Goal: Task Accomplishment & Management: Complete application form

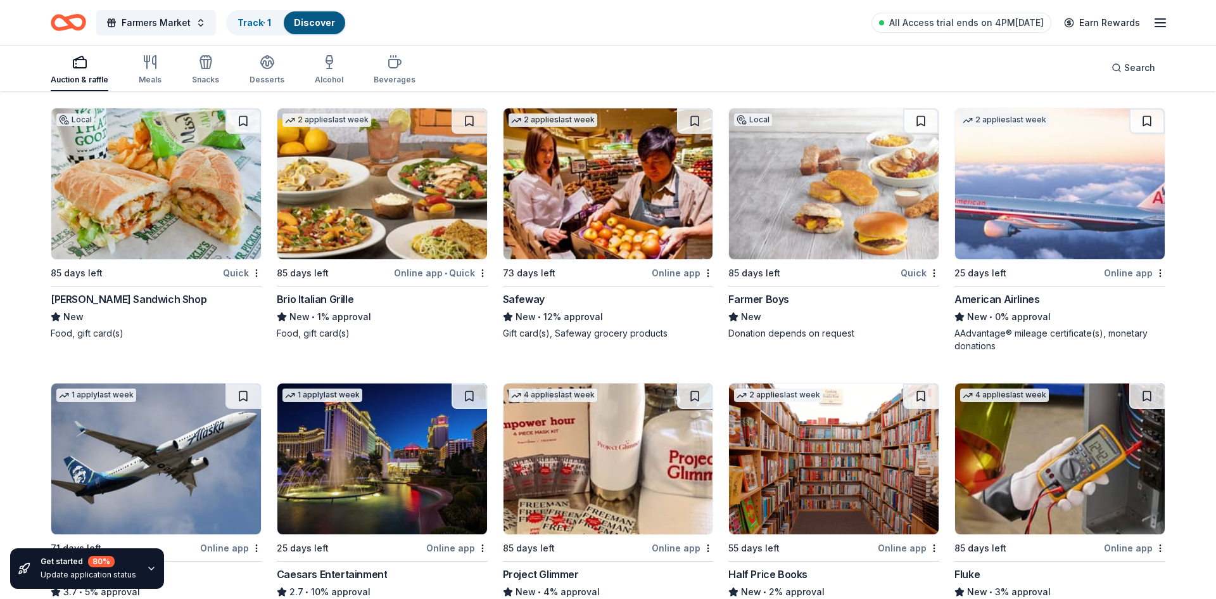
scroll to position [7174, 0]
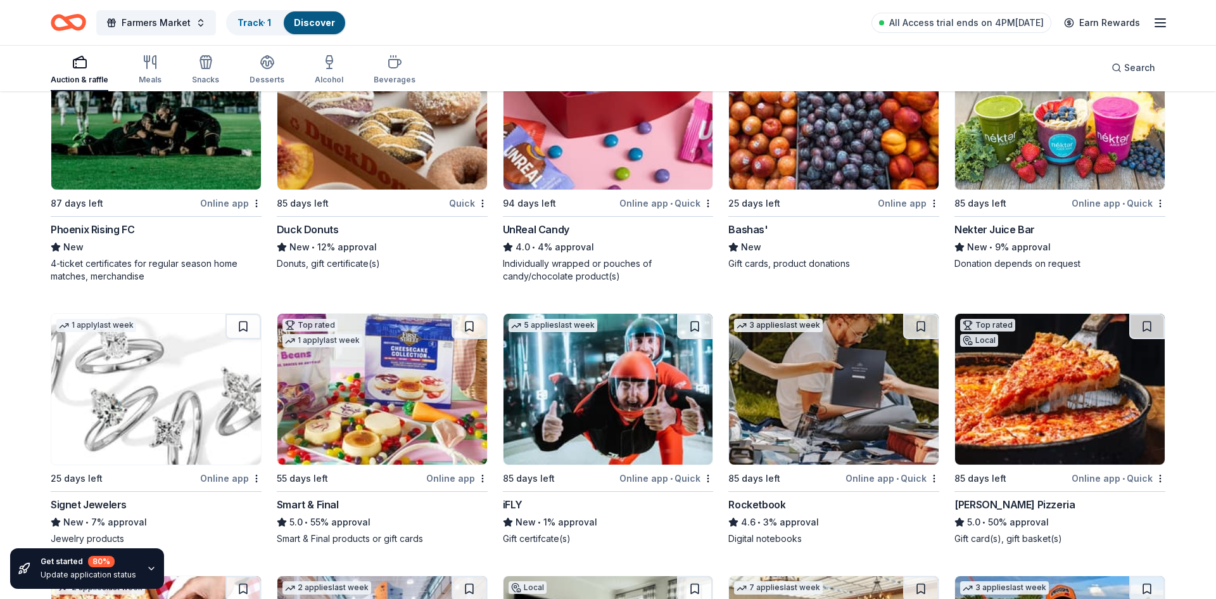
scroll to position [1298, 0]
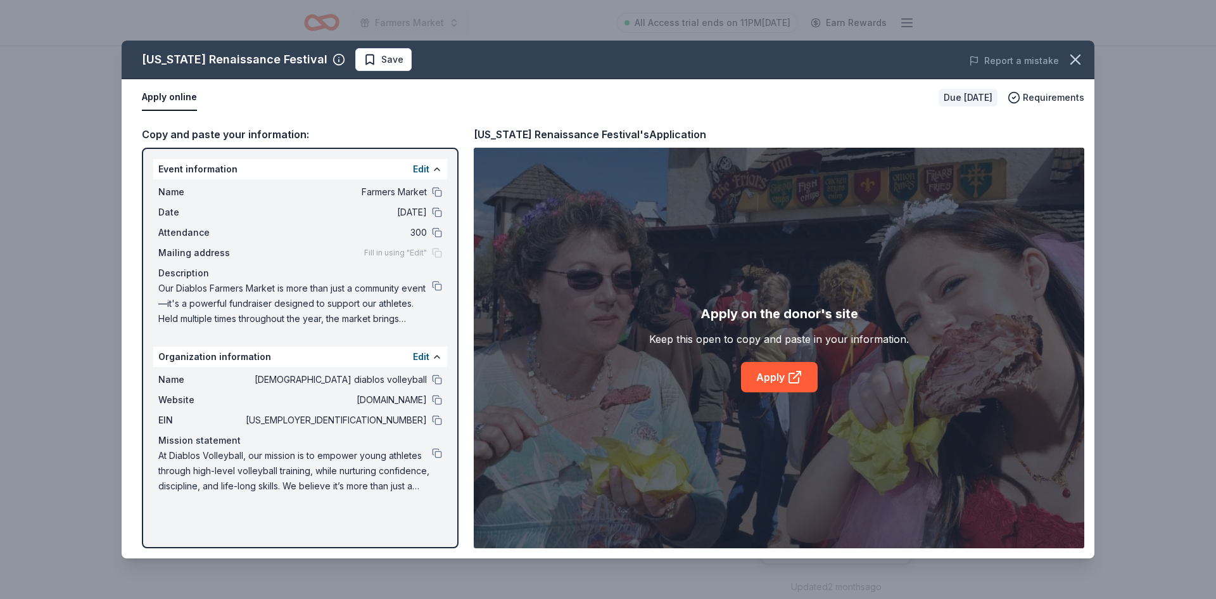
scroll to position [83, 0]
click at [248, 17] on div "Arizona Renaissance Festival Save Report a mistake Apply online Due in 73 days …" at bounding box center [608, 299] width 1216 height 599
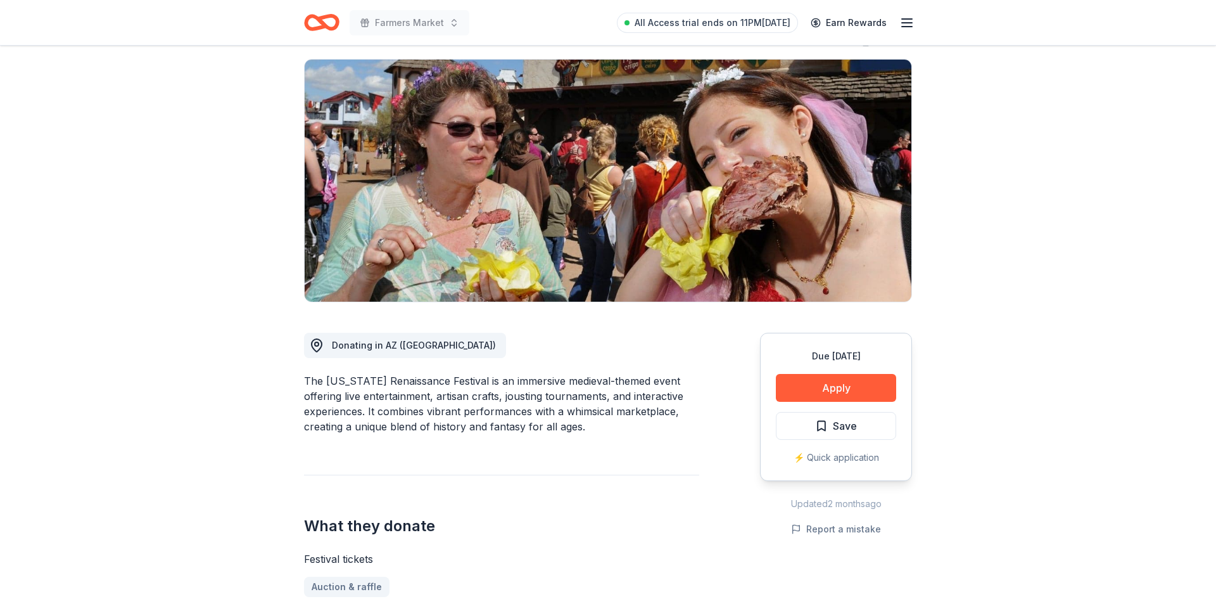
scroll to position [0, 0]
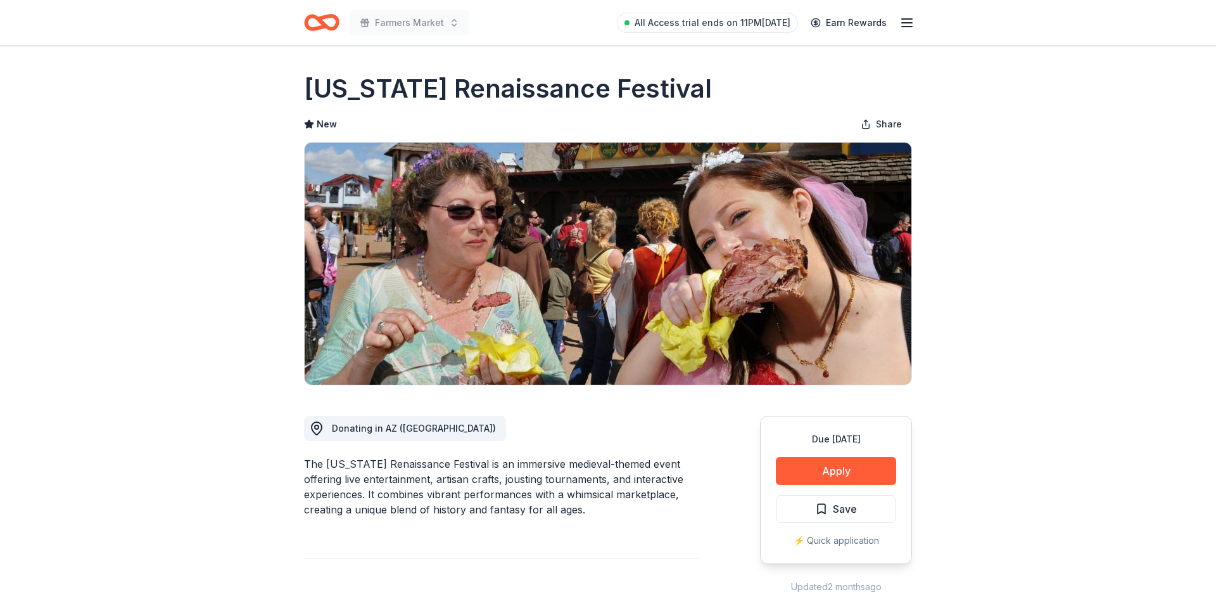
click at [322, 13] on icon "Home" at bounding box center [321, 23] width 35 height 30
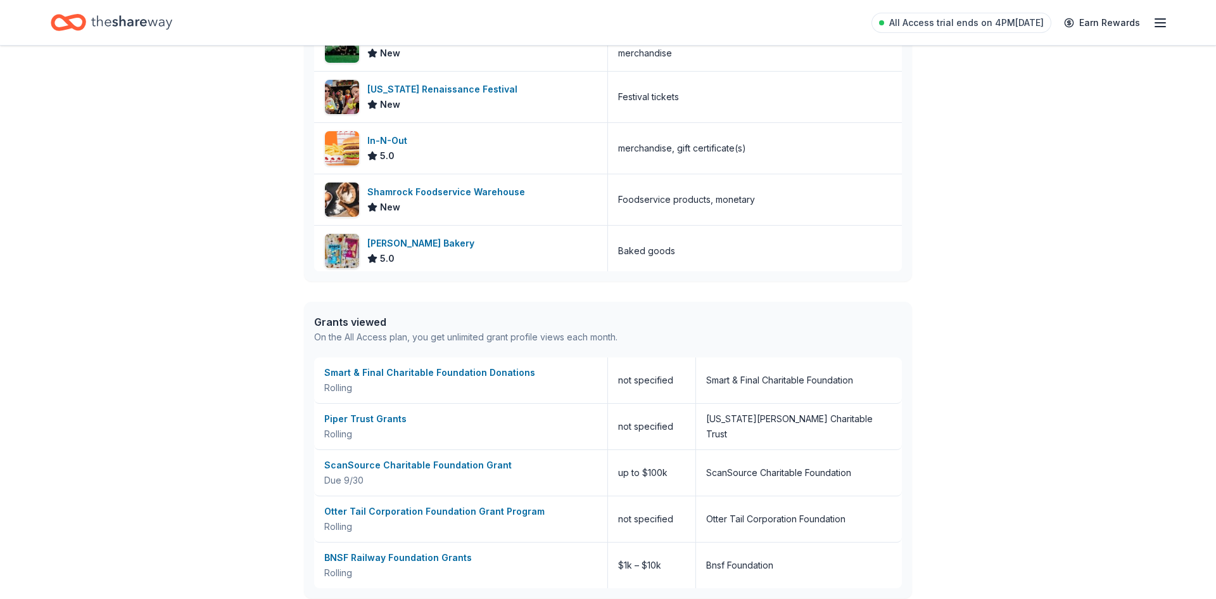
scroll to position [422, 0]
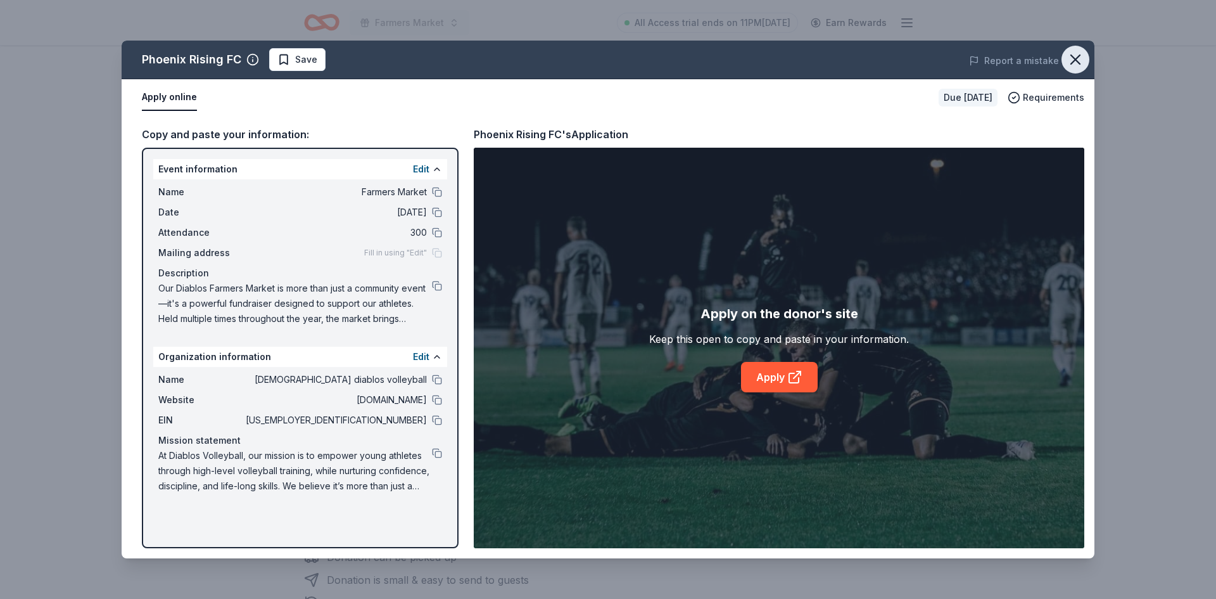
scroll to position [125, 0]
click at [804, 377] on link "Apply" at bounding box center [779, 377] width 77 height 30
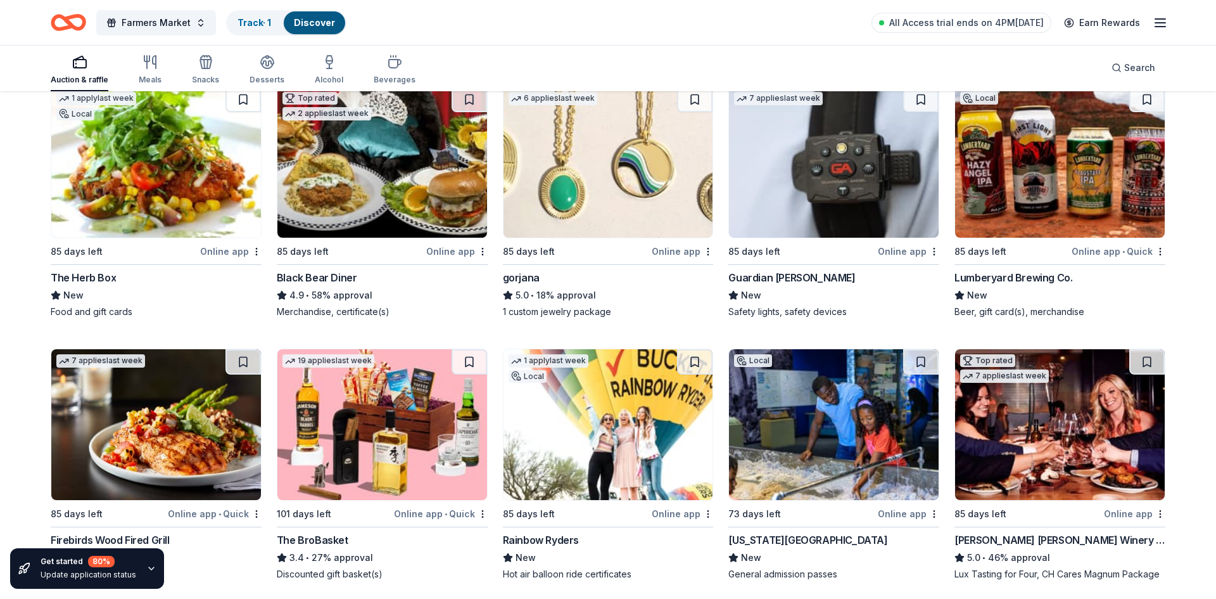
scroll to position [2322, 0]
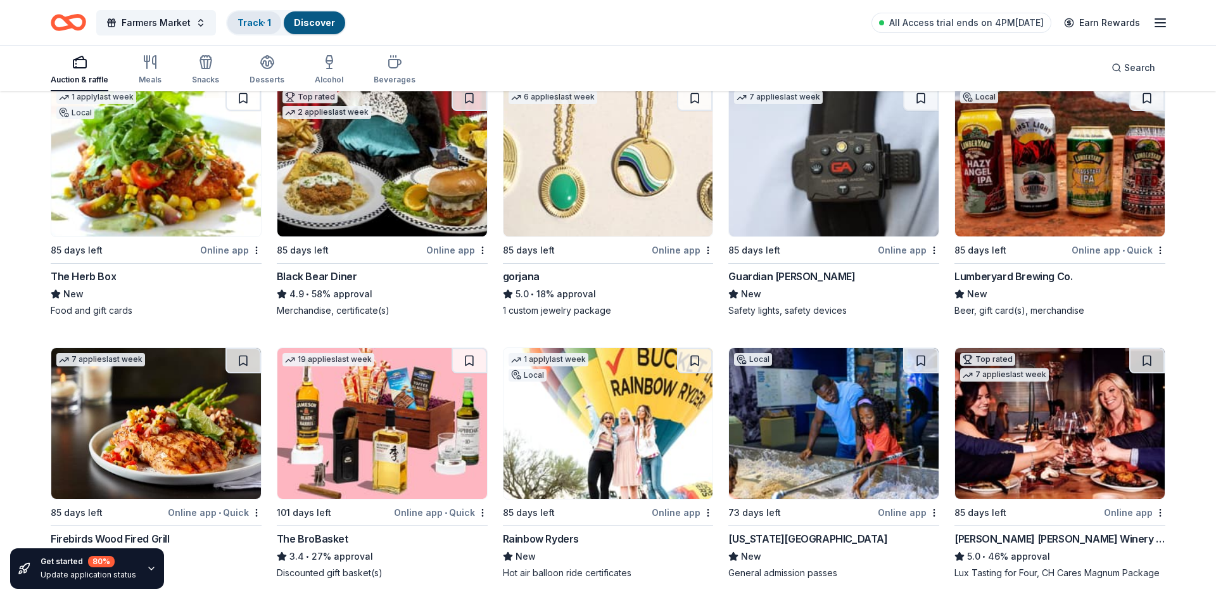
click at [252, 25] on link "Track · 1" at bounding box center [255, 22] width 34 height 11
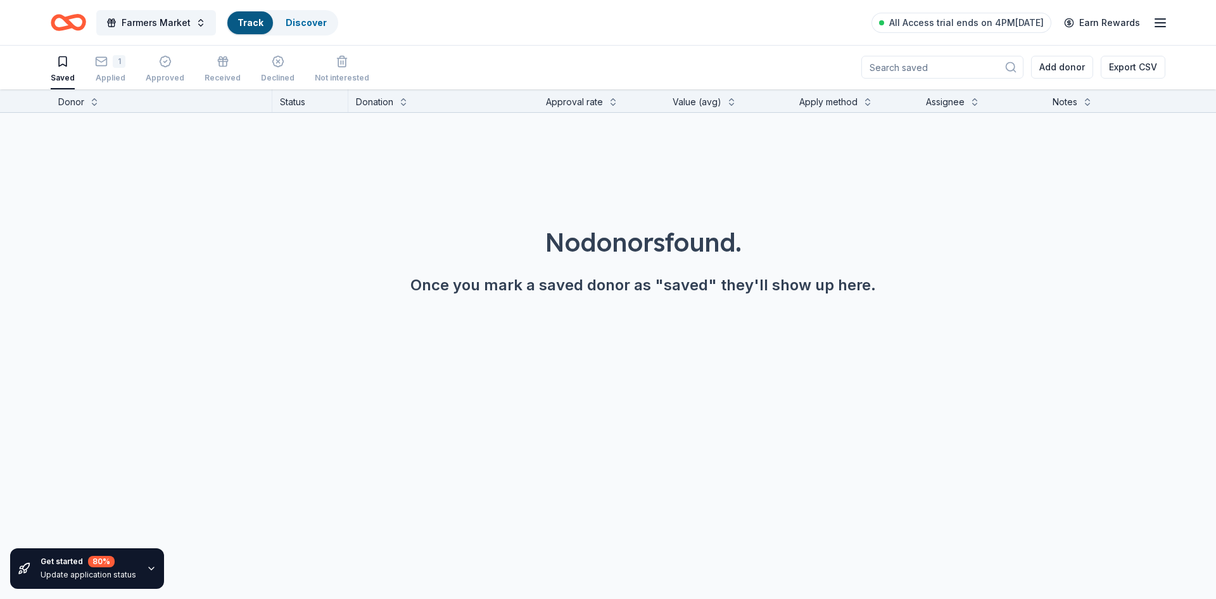
scroll to position [1, 0]
click at [110, 61] on div "1" at bounding box center [110, 61] width 30 height 13
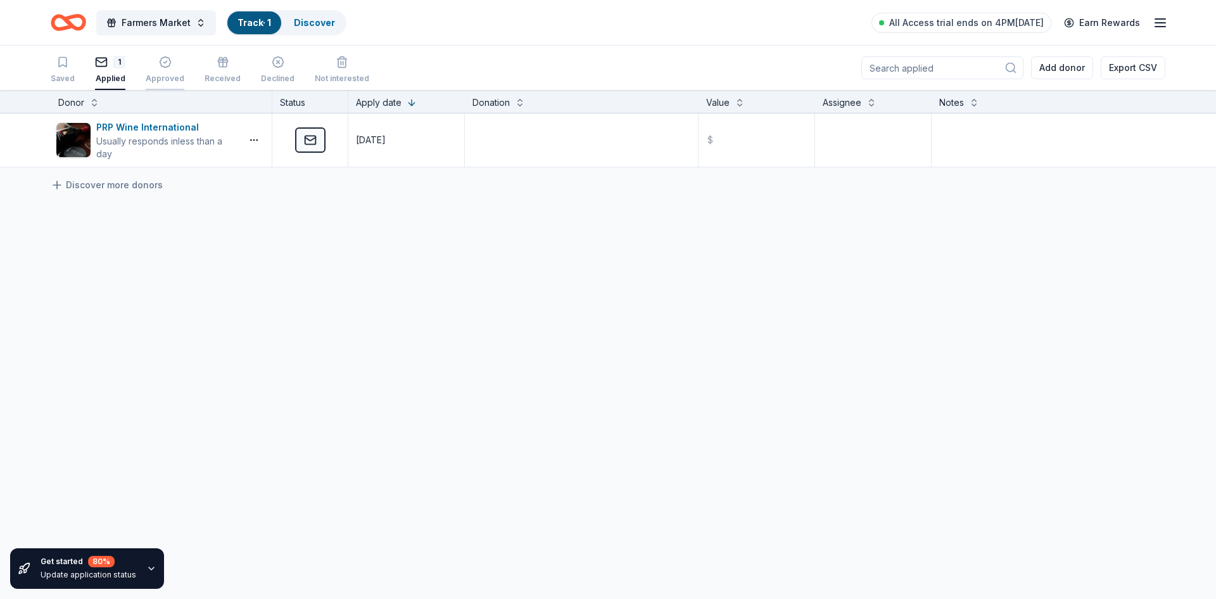
click at [173, 73] on div "Approved" at bounding box center [165, 78] width 39 height 10
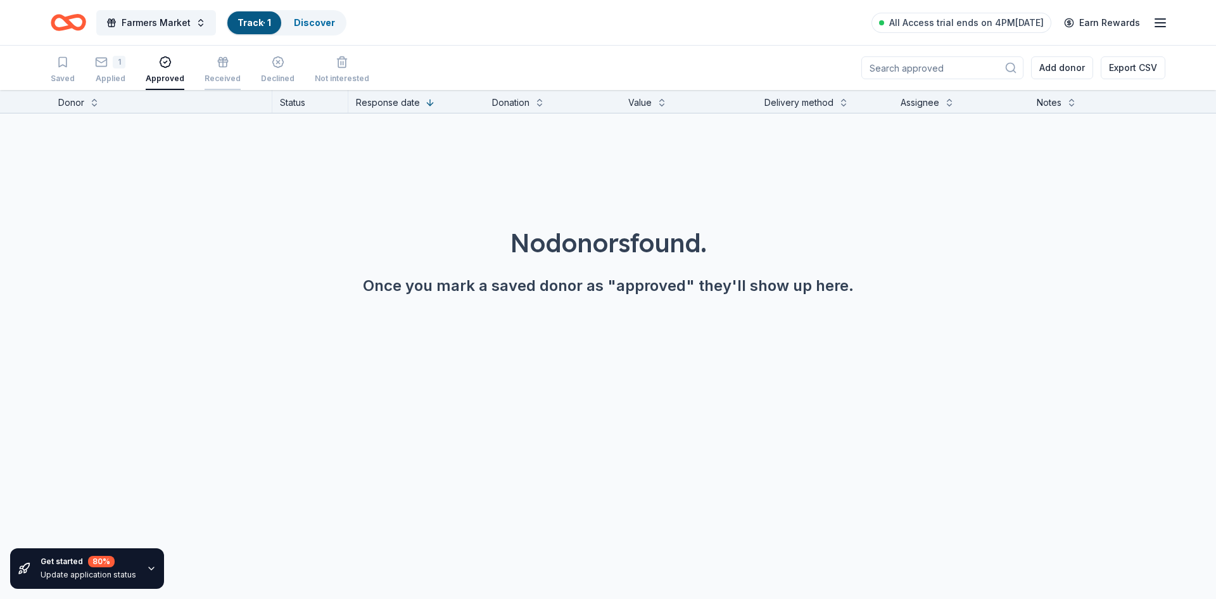
click at [222, 66] on icon "button" at bounding box center [223, 62] width 13 height 13
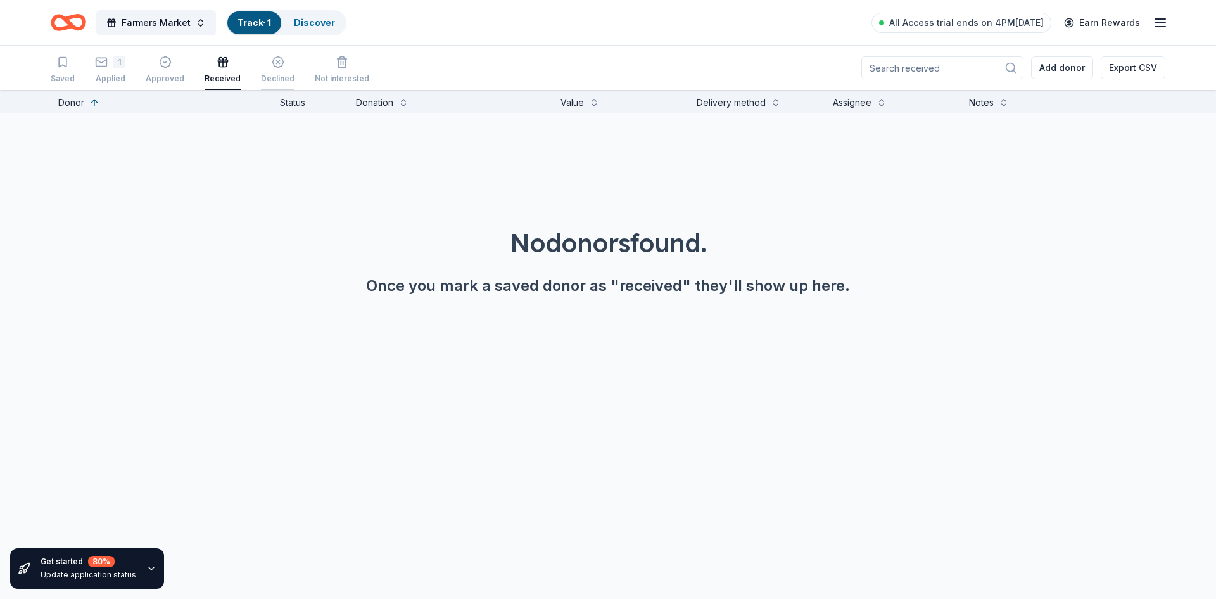
click at [267, 72] on div "Declined" at bounding box center [278, 70] width 34 height 28
click at [57, 21] on icon "Home" at bounding box center [68, 23] width 35 height 30
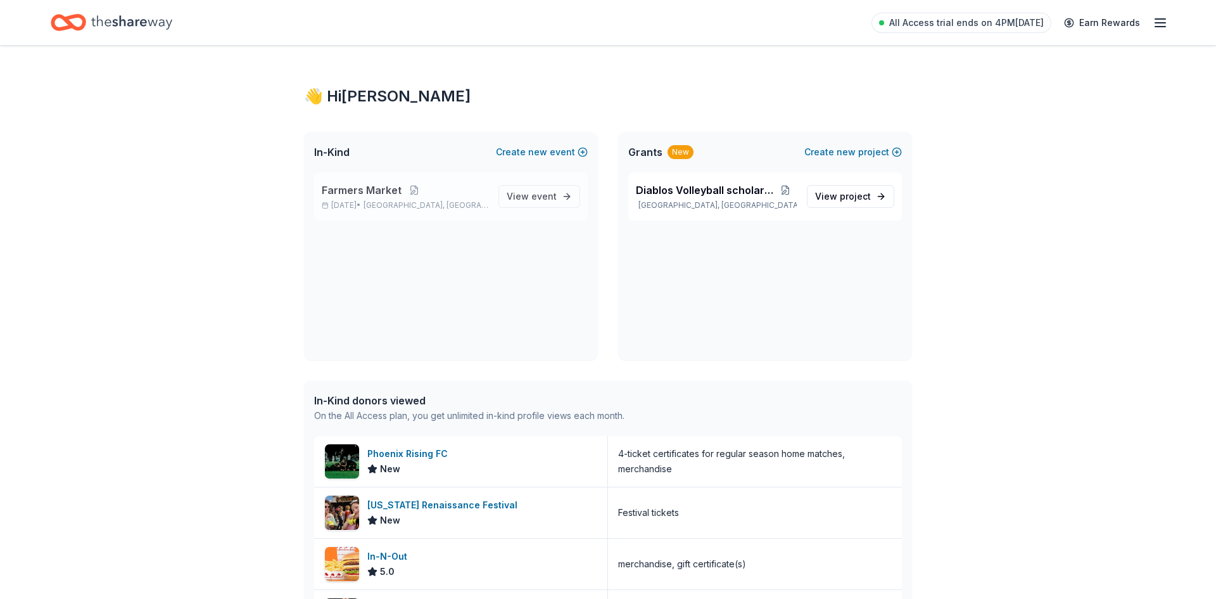
click at [373, 194] on span "Farmers Market" at bounding box center [362, 189] width 80 height 15
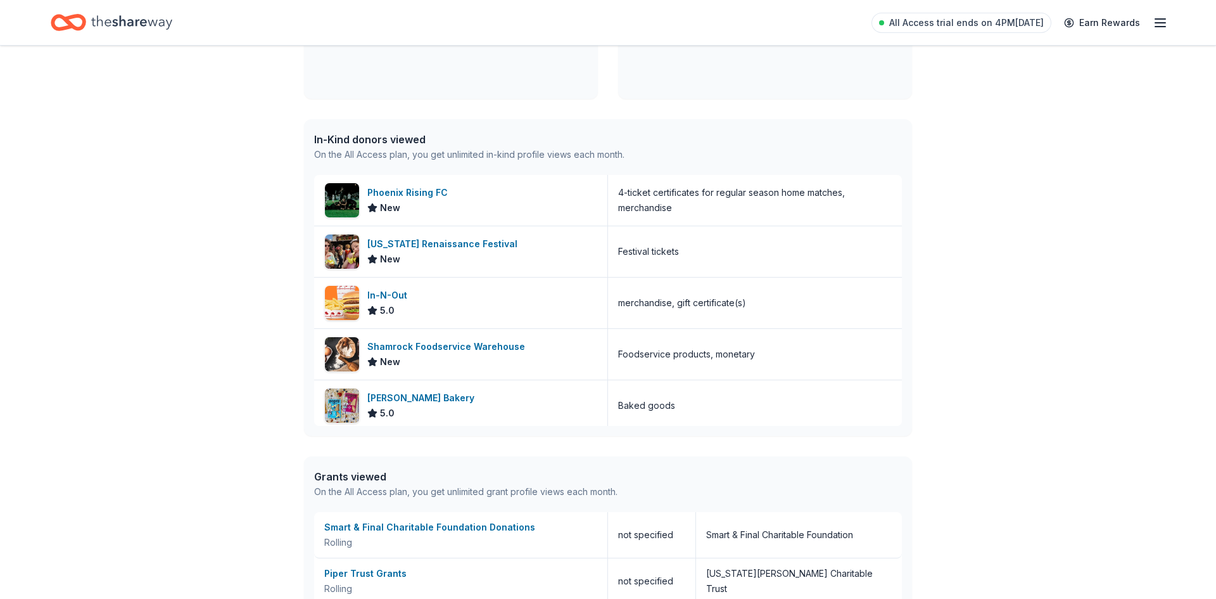
scroll to position [262, 0]
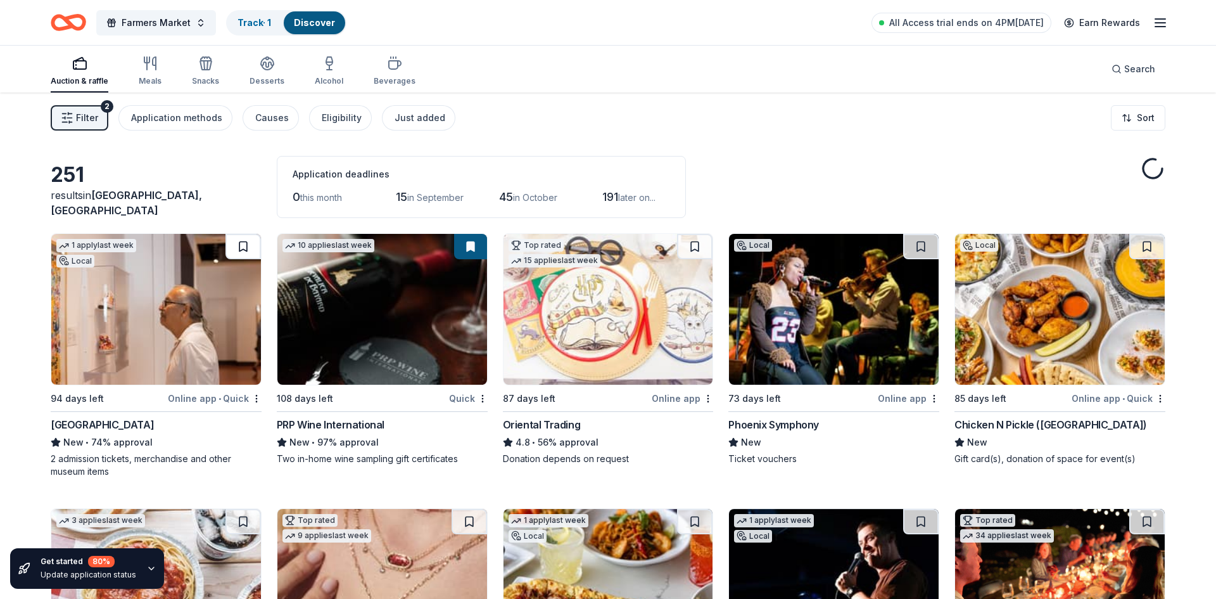
click at [239, 246] on button at bounding box center [243, 246] width 35 height 25
click at [919, 246] on button at bounding box center [920, 246] width 35 height 25
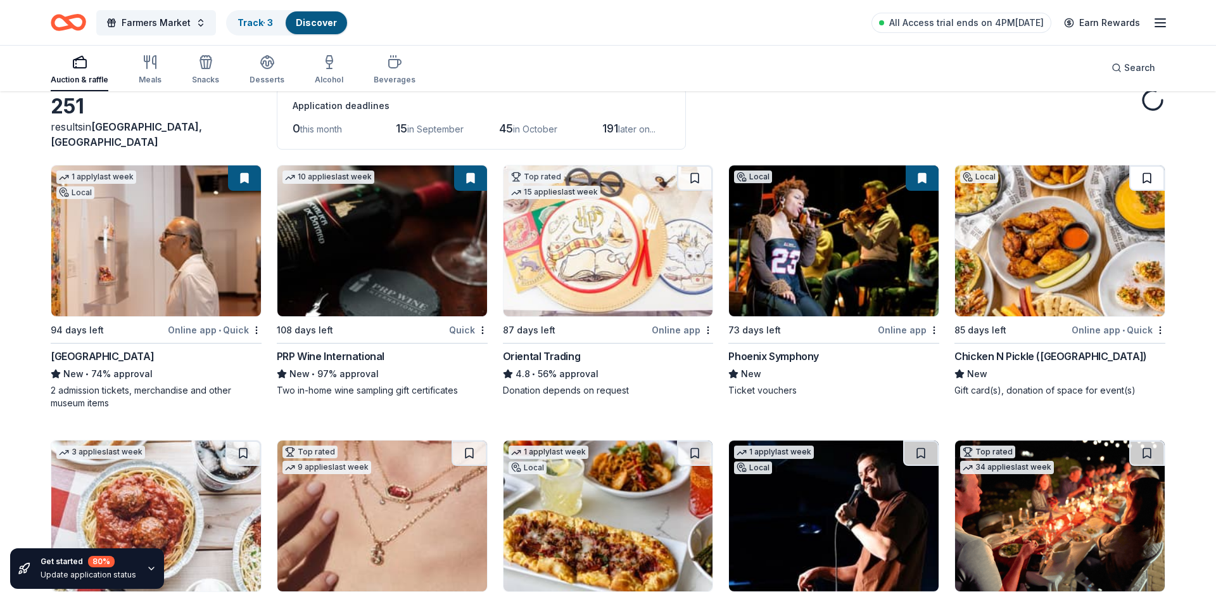
click at [1147, 168] on button at bounding box center [1146, 177] width 35 height 25
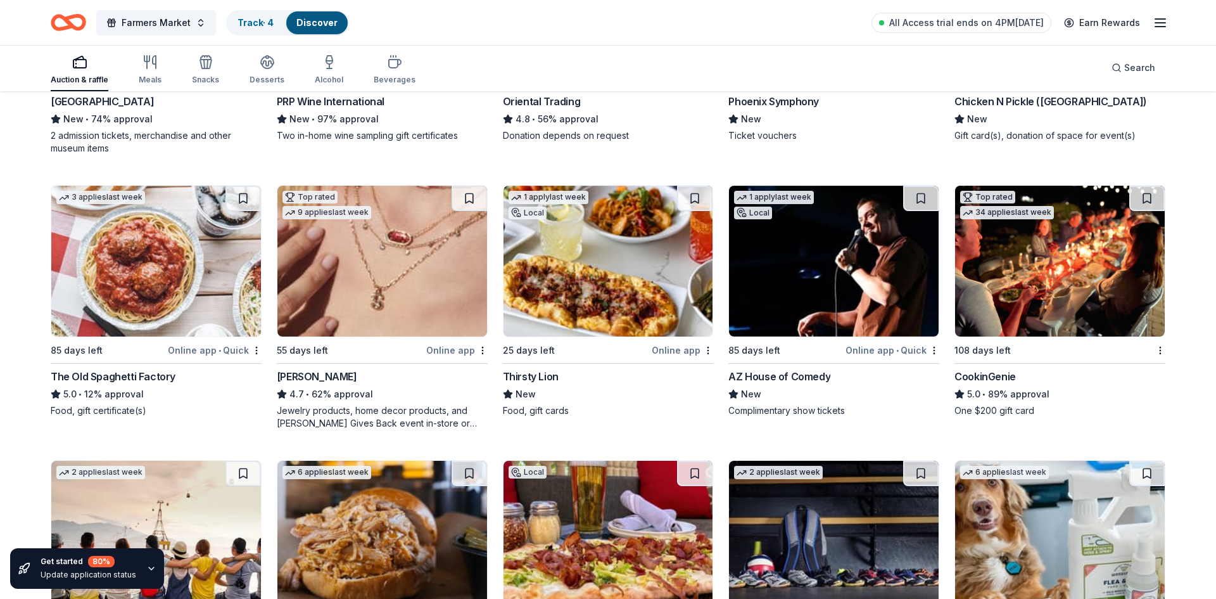
scroll to position [315, 0]
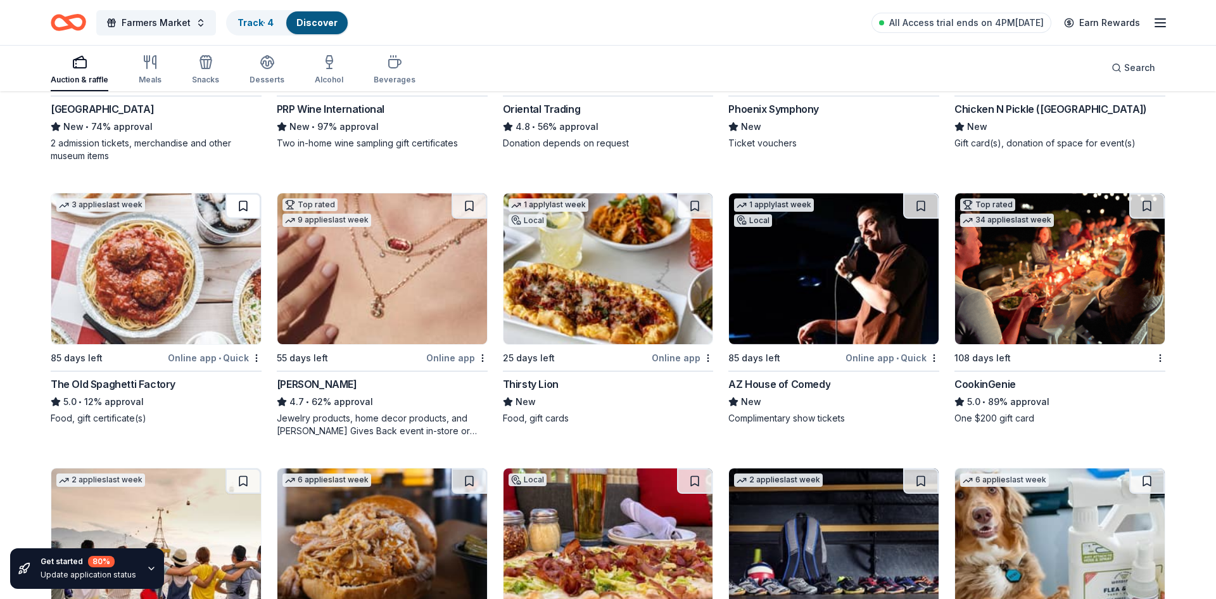
click at [249, 203] on button at bounding box center [243, 205] width 35 height 25
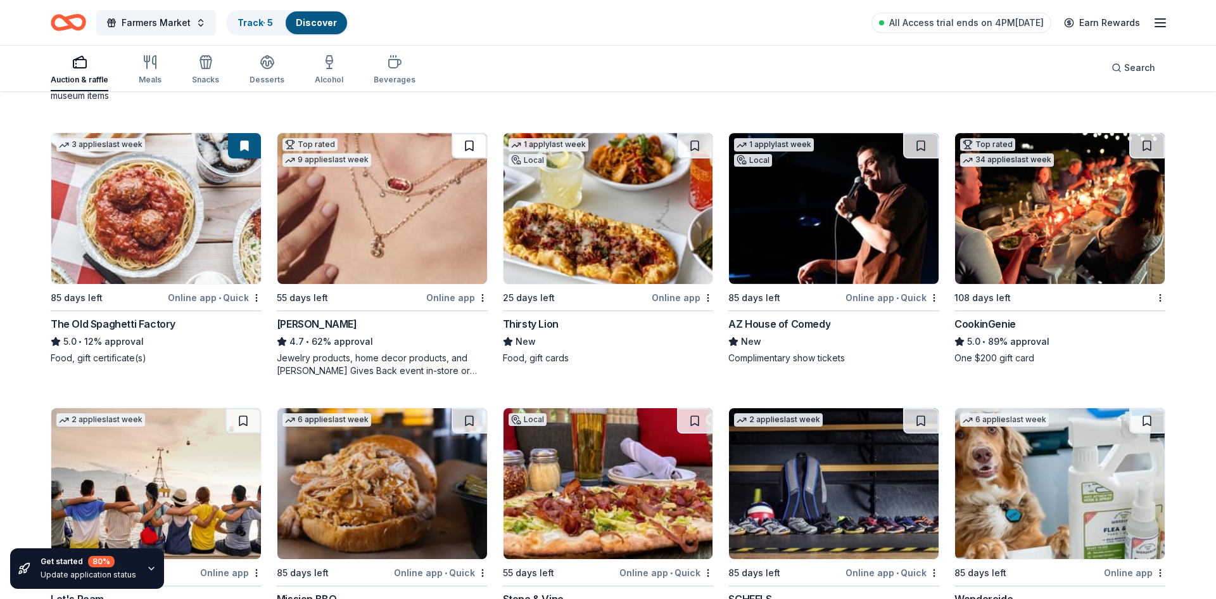
click at [473, 148] on button at bounding box center [469, 145] width 35 height 25
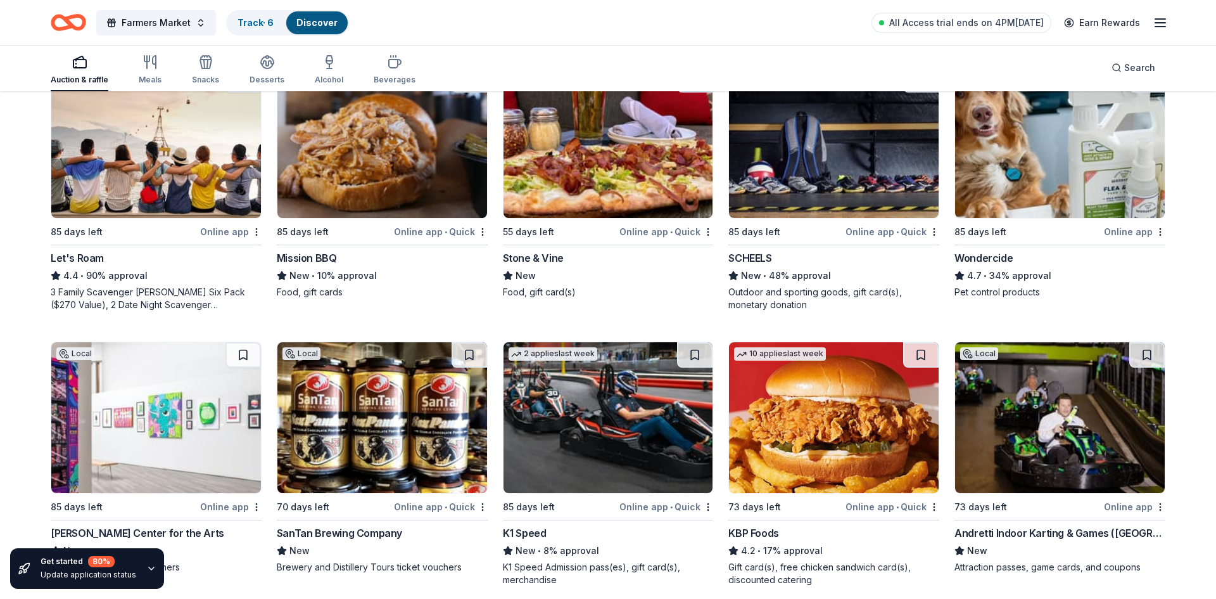
scroll to position [723, 0]
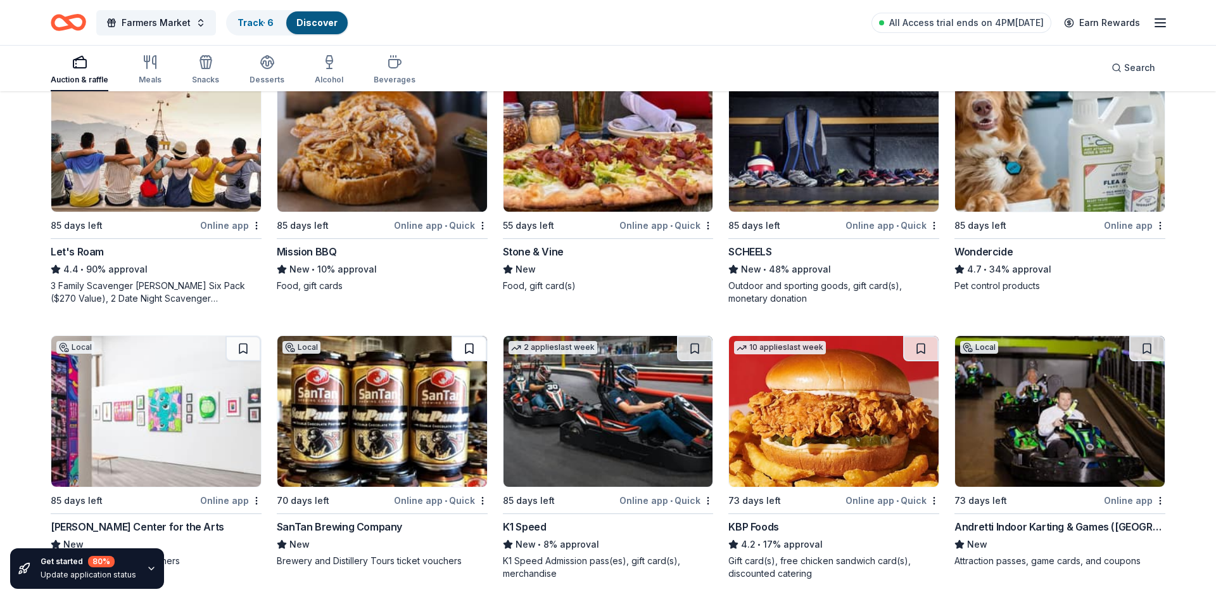
click at [471, 348] on button at bounding box center [469, 348] width 35 height 25
click at [689, 353] on button at bounding box center [694, 348] width 35 height 25
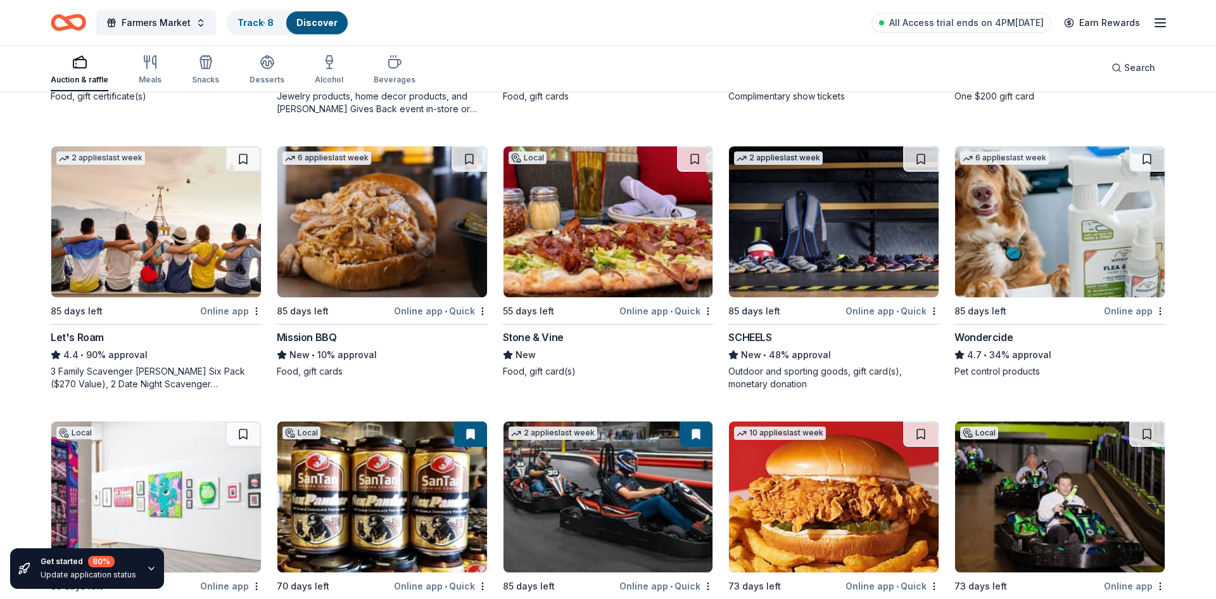
scroll to position [636, 0]
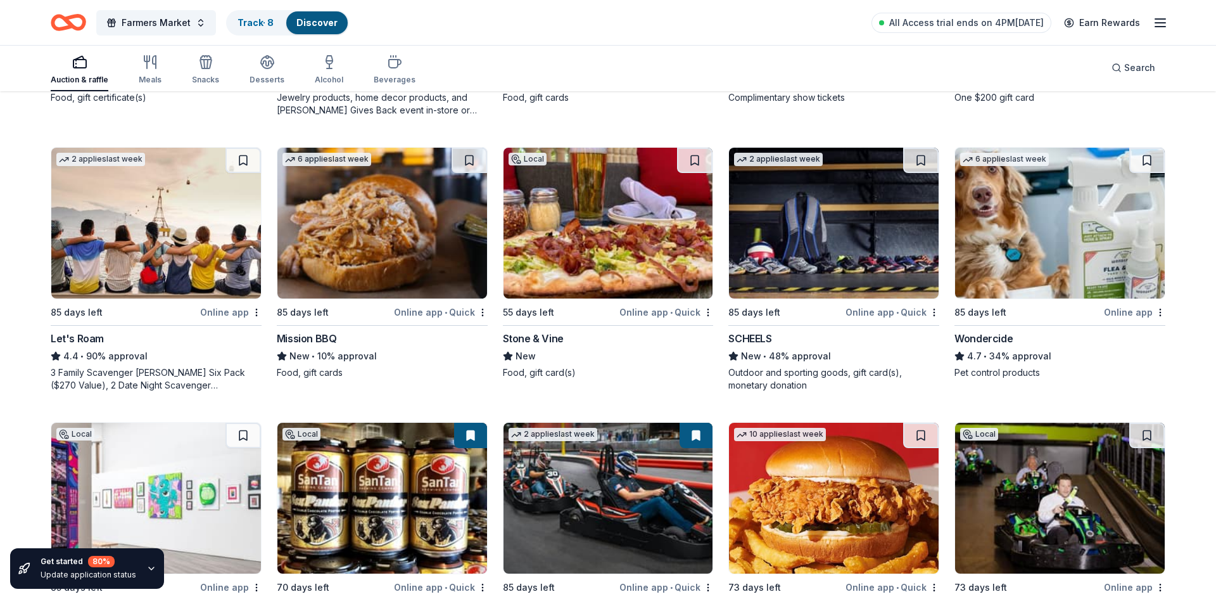
click at [927, 151] on button at bounding box center [920, 160] width 35 height 25
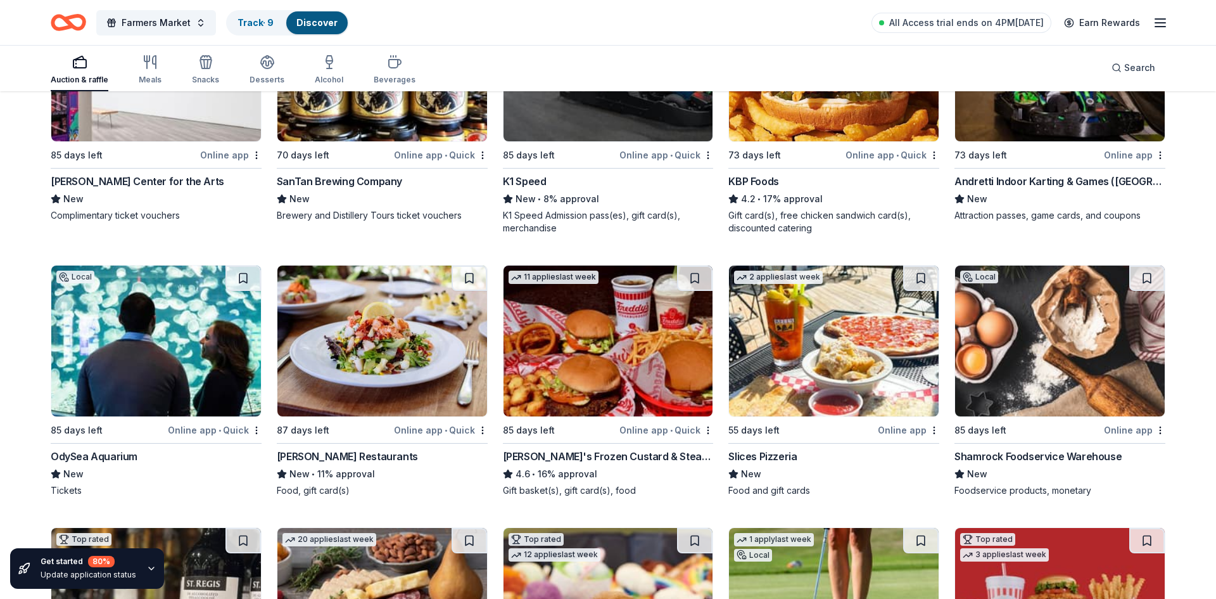
scroll to position [1072, 0]
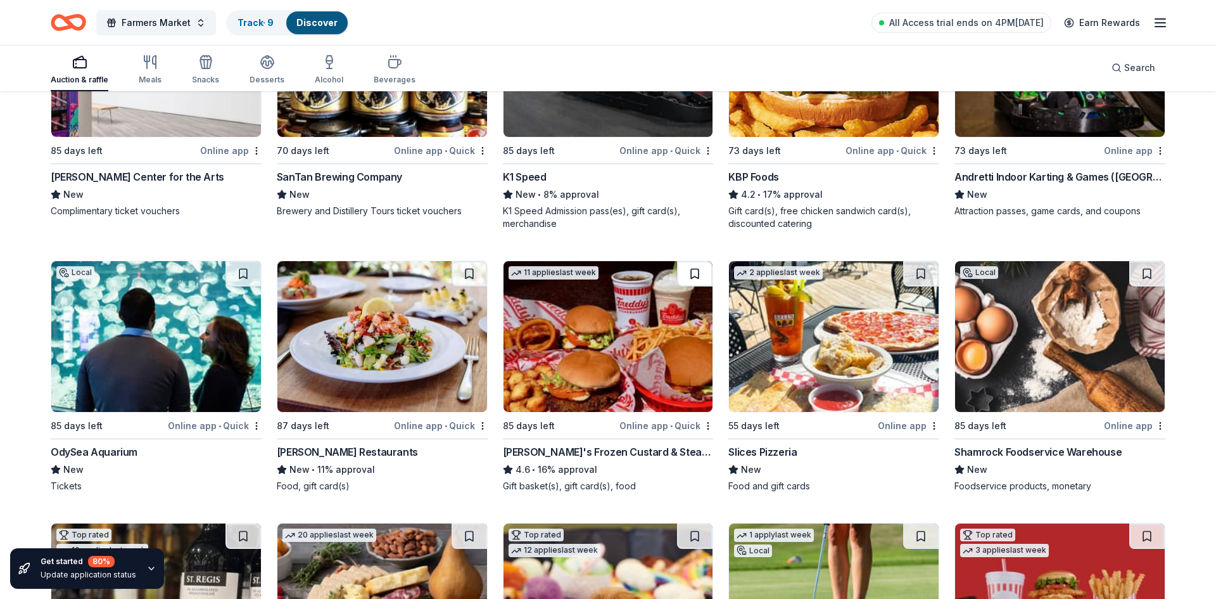
click at [689, 274] on button at bounding box center [694, 273] width 35 height 25
click at [236, 268] on button at bounding box center [243, 273] width 35 height 25
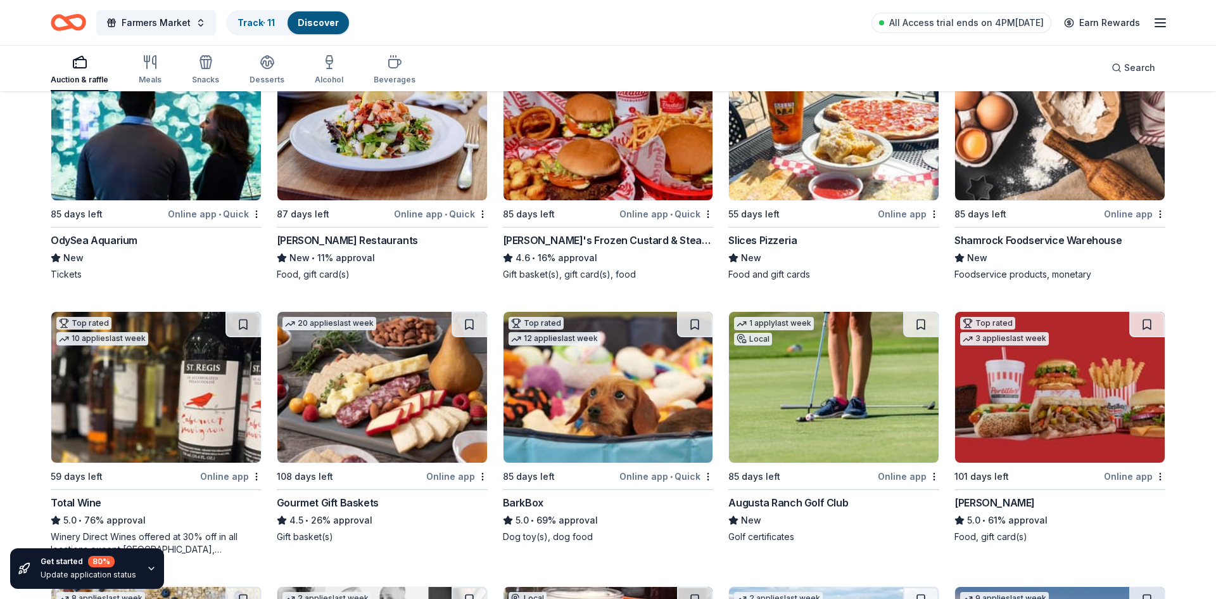
scroll to position [1285, 0]
click at [697, 326] on button at bounding box center [694, 323] width 35 height 25
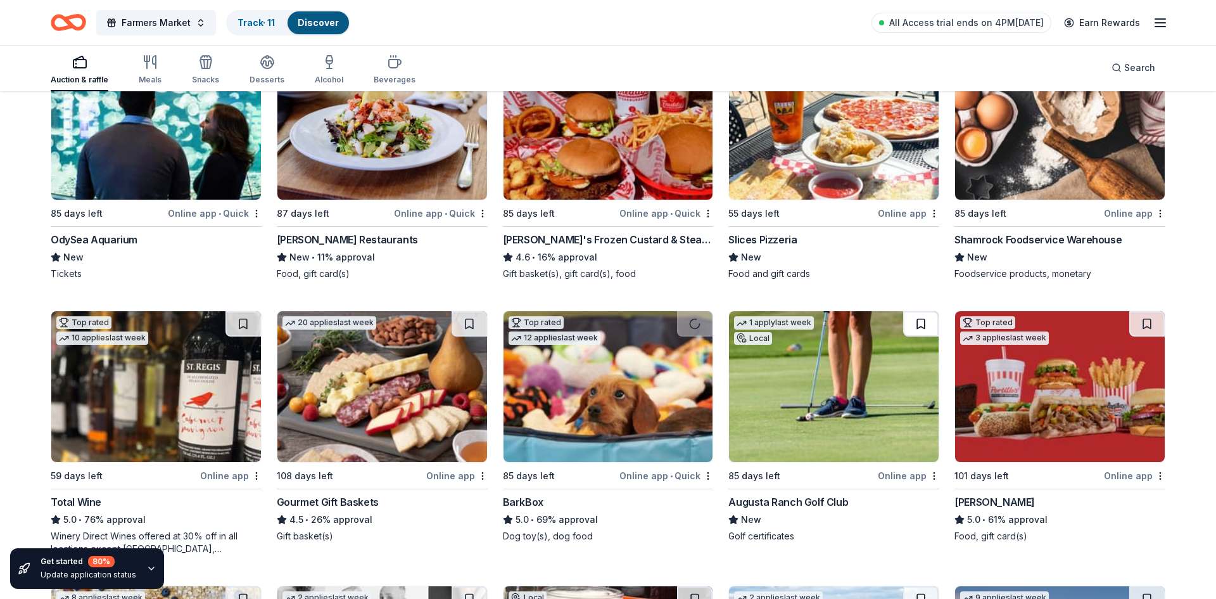
click at [922, 324] on button at bounding box center [920, 323] width 35 height 25
click at [242, 326] on button at bounding box center [243, 323] width 35 height 25
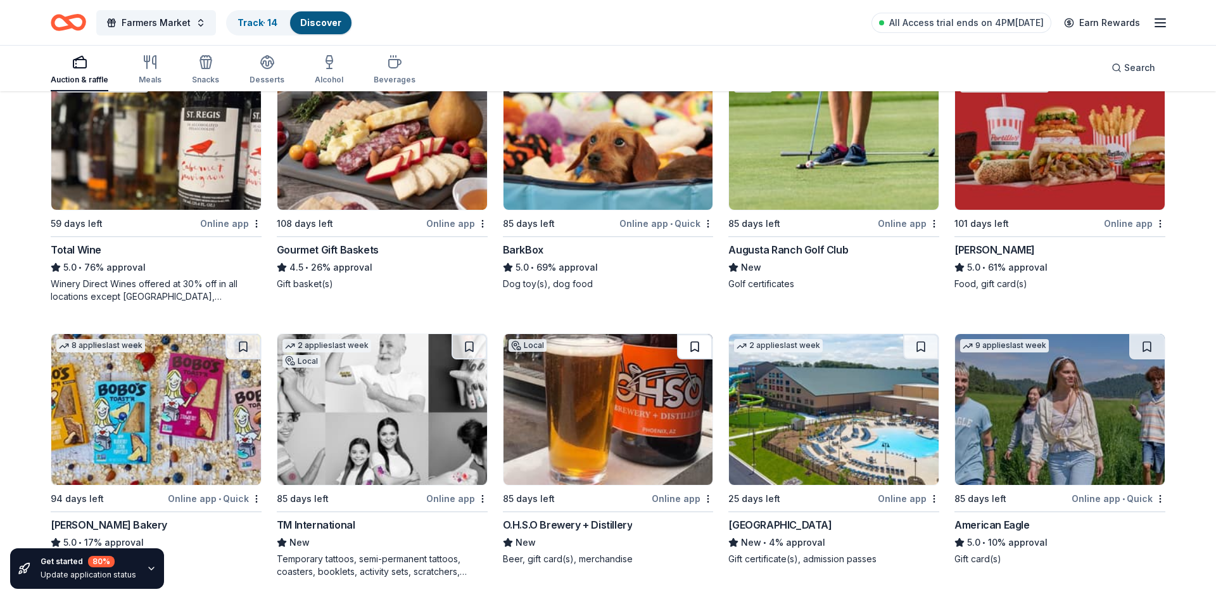
click at [702, 344] on button at bounding box center [694, 346] width 35 height 25
click at [243, 347] on button at bounding box center [243, 346] width 35 height 25
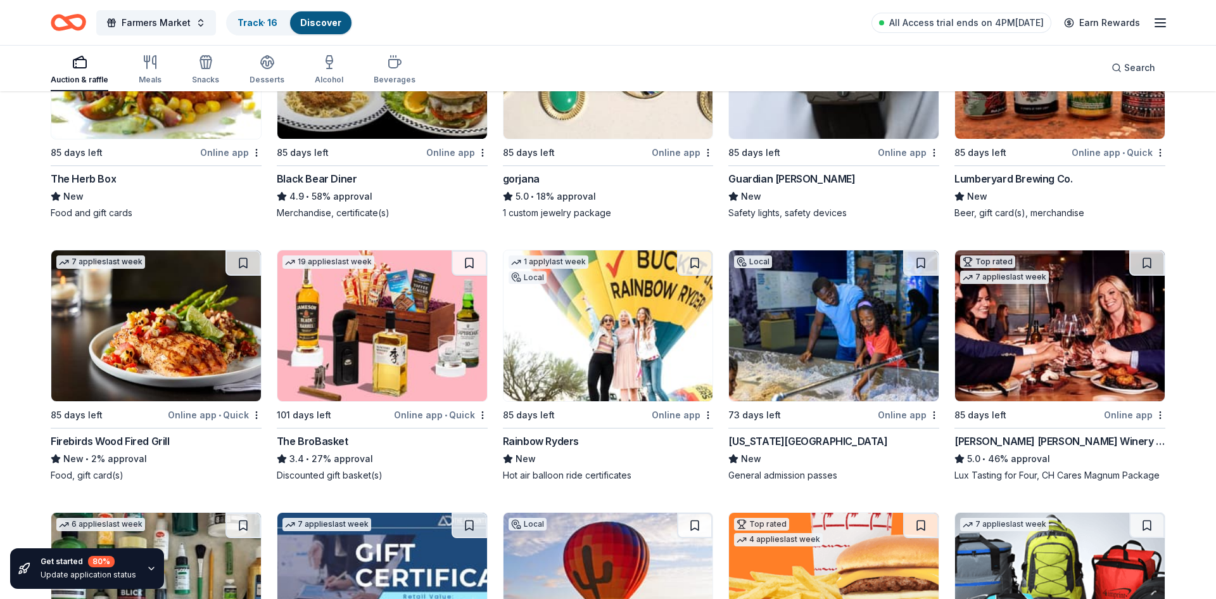
scroll to position [2430, 0]
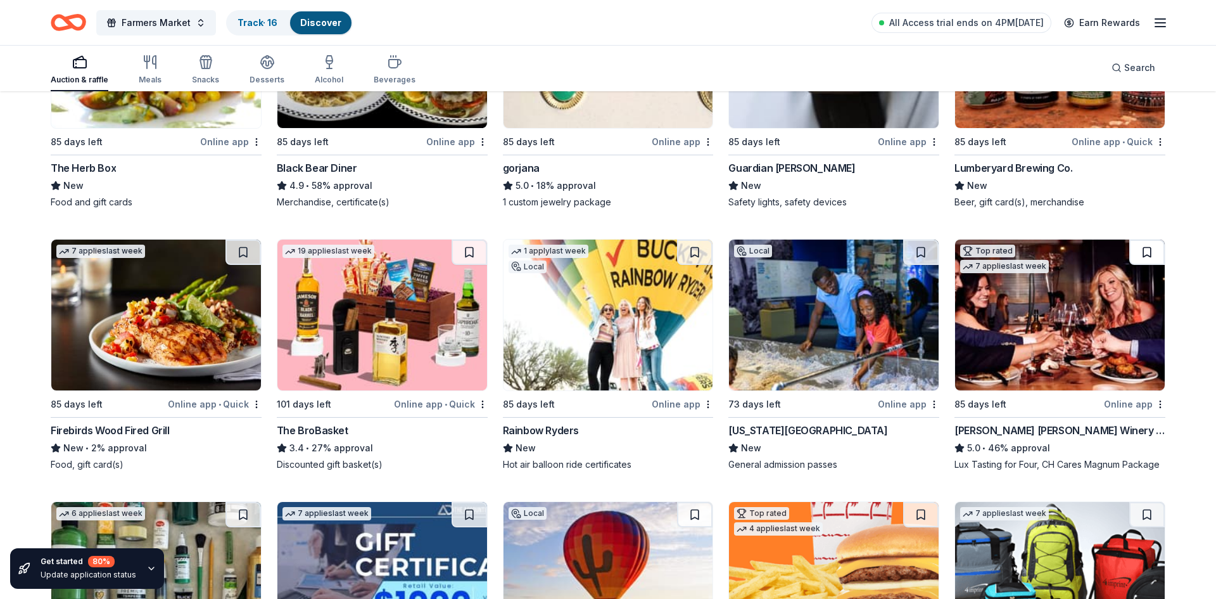
click at [1137, 255] on button at bounding box center [1146, 251] width 35 height 25
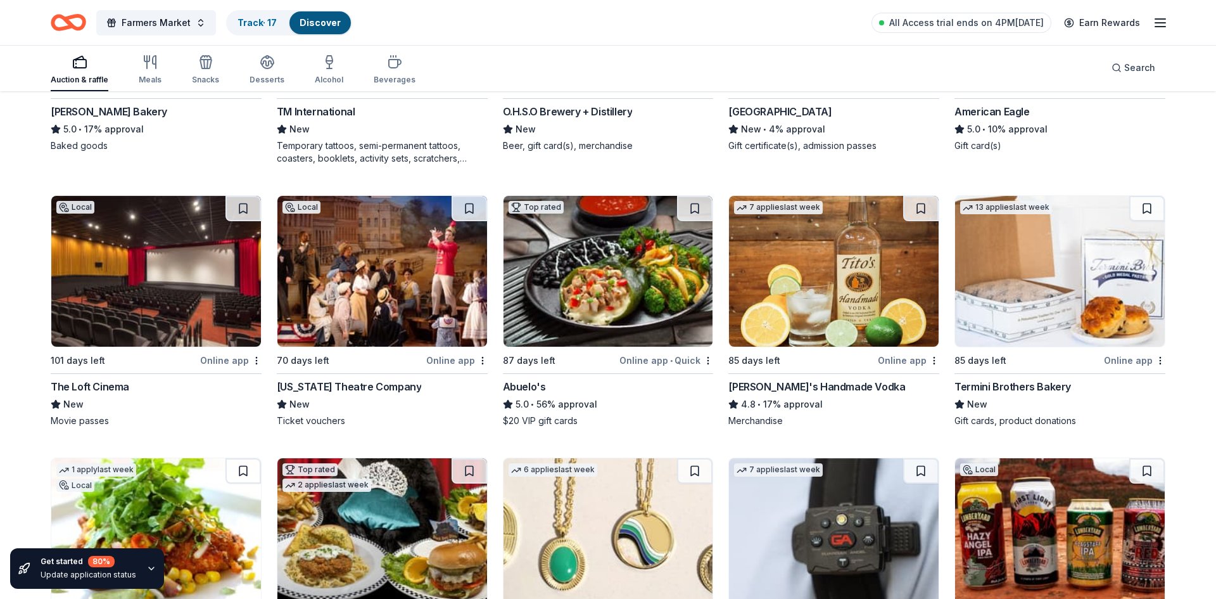
scroll to position [1941, 0]
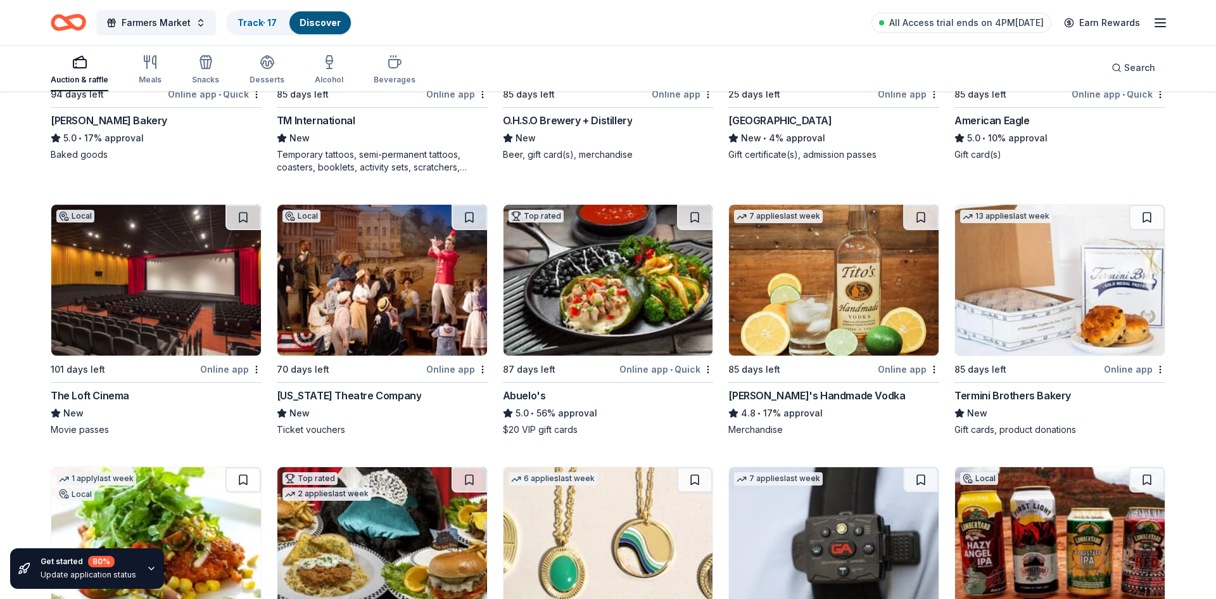
click at [798, 310] on img at bounding box center [834, 280] width 210 height 151
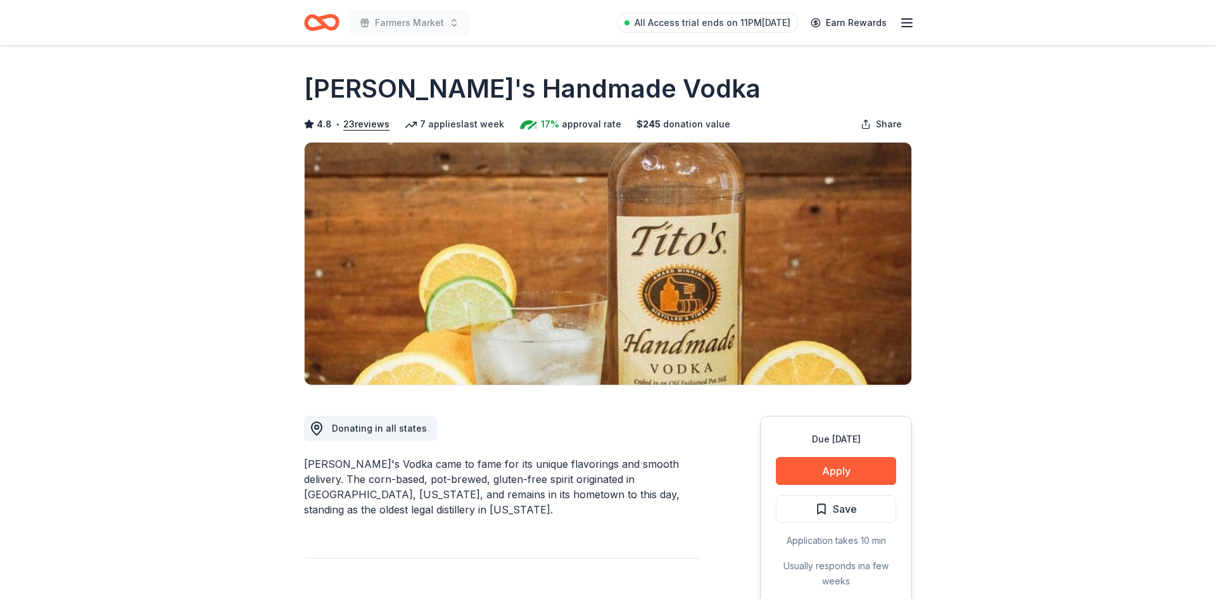
scroll to position [205, 0]
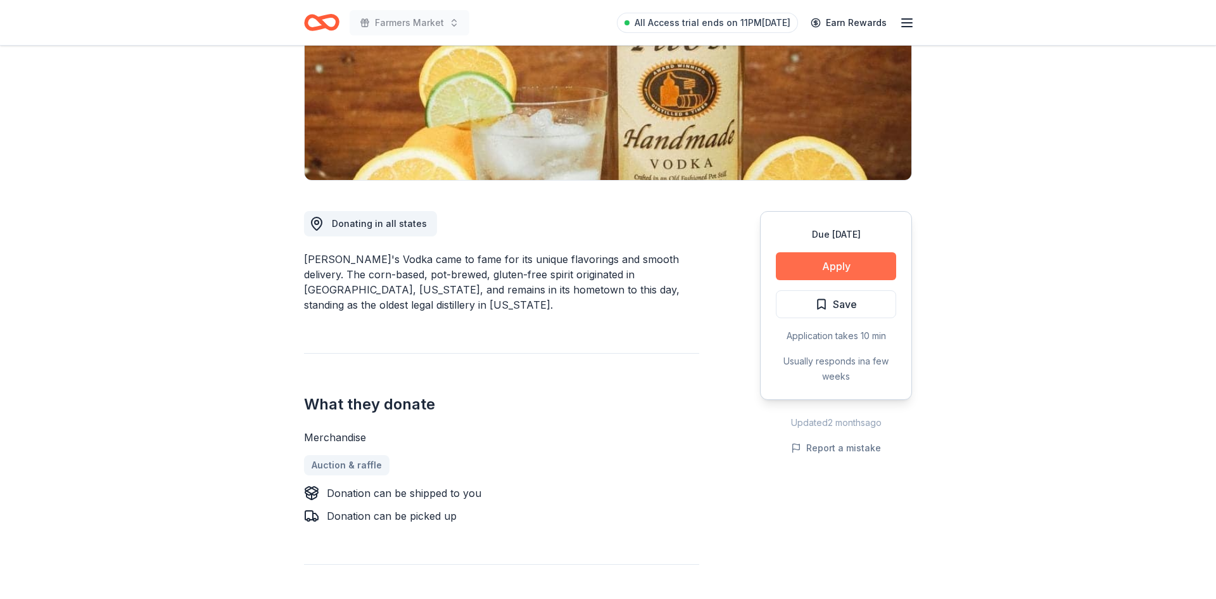
click at [848, 257] on button "Apply" at bounding box center [836, 266] width 120 height 28
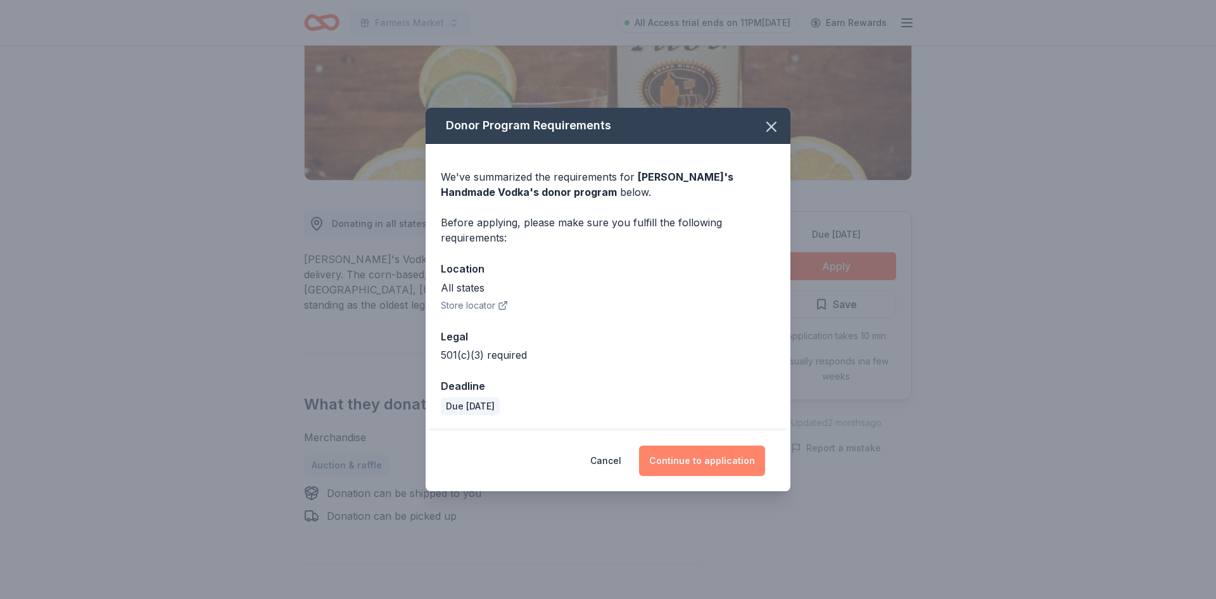
click at [665, 454] on button "Continue to application" at bounding box center [702, 460] width 126 height 30
